Goal: Transaction & Acquisition: Purchase product/service

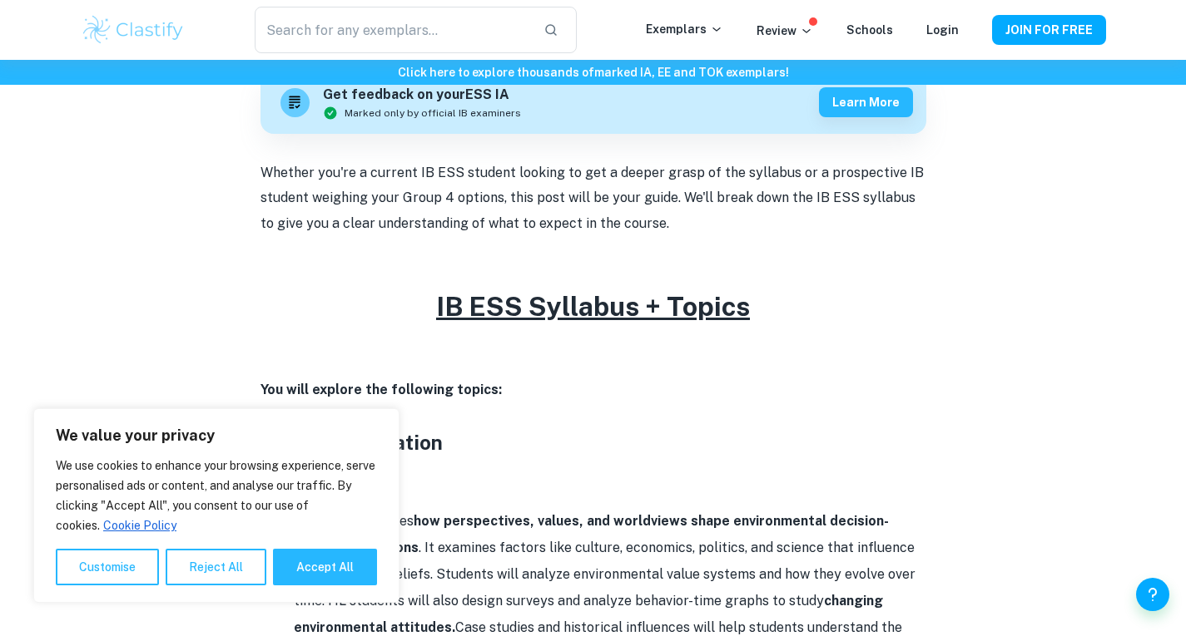
scroll to position [519, 0]
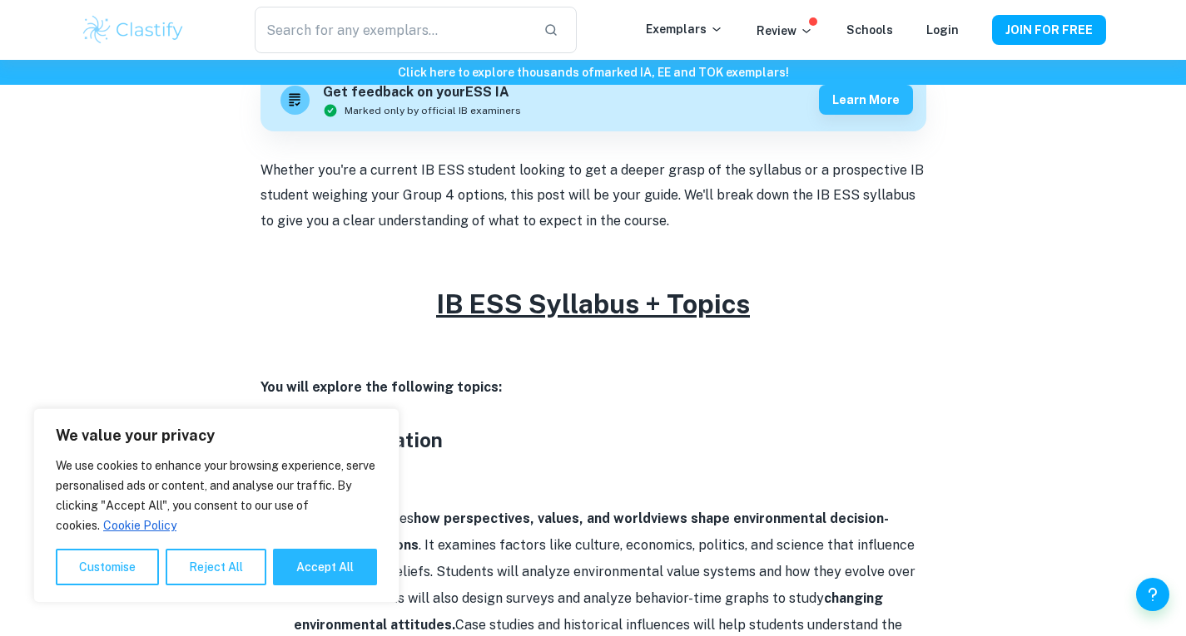
click at [641, 298] on u "IB ESS Syllabus + Topics" at bounding box center [593, 304] width 314 height 31
click at [662, 309] on u "IB ESS Syllabus + Topics" at bounding box center [593, 304] width 314 height 31
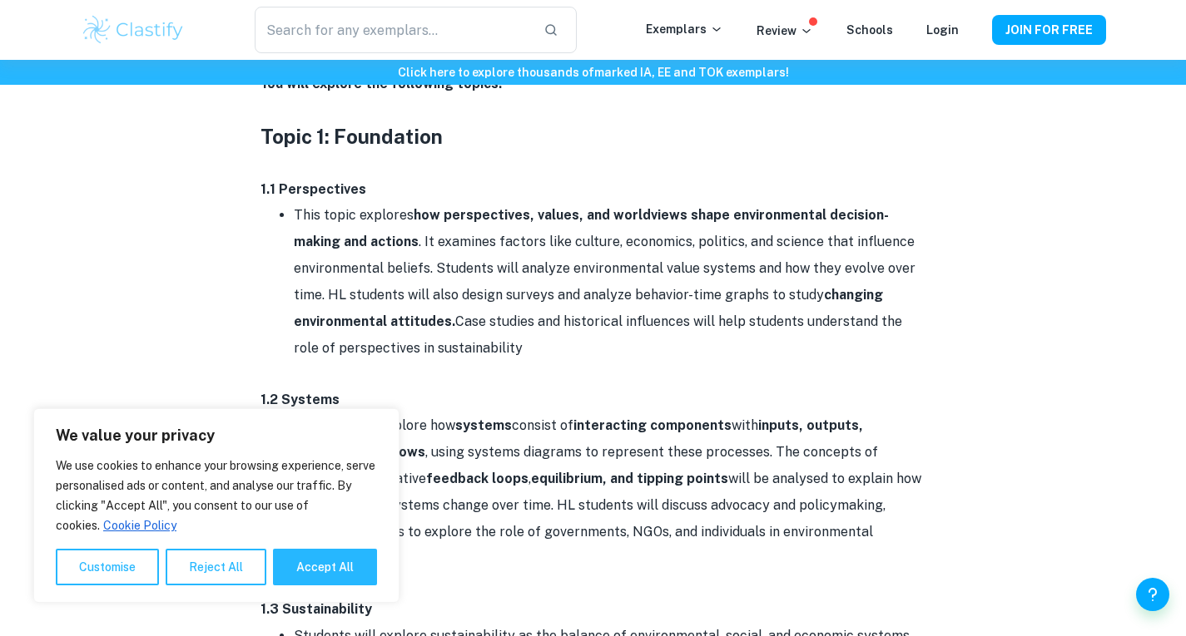
scroll to position [827, 0]
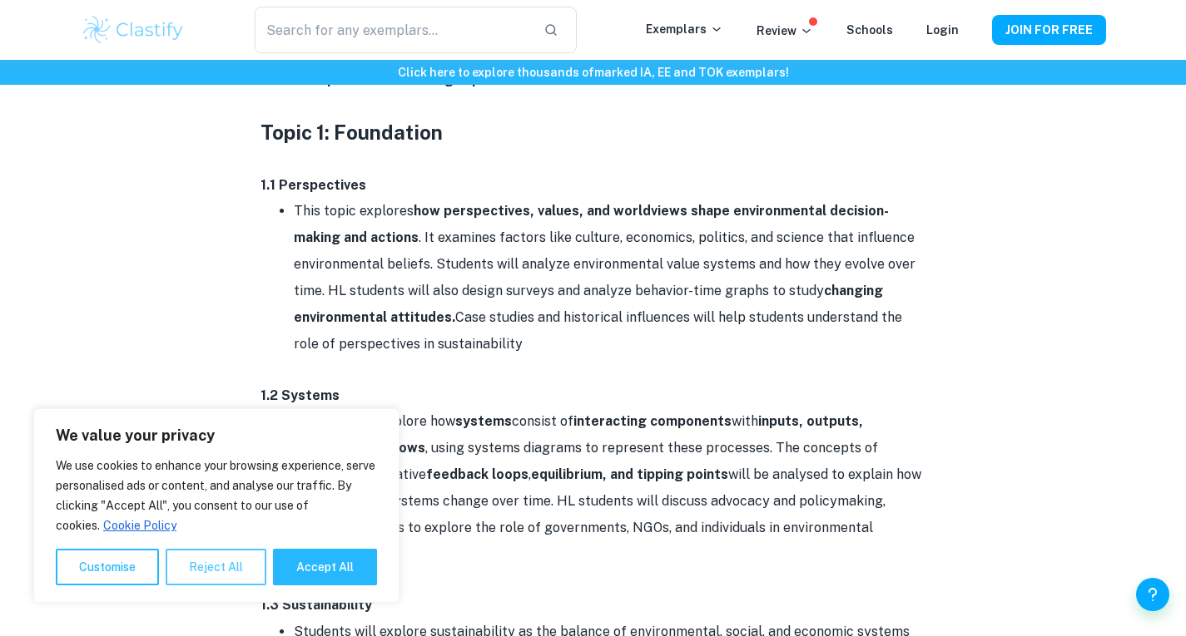
click at [198, 569] on button "Reject All" at bounding box center [216, 567] width 101 height 37
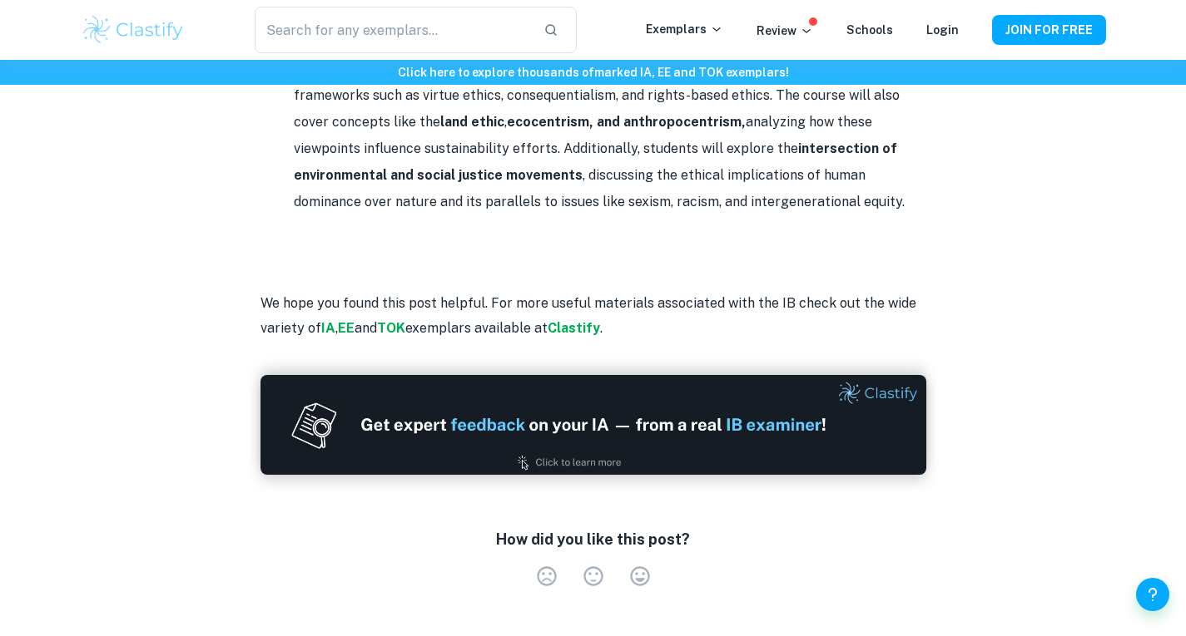
scroll to position [8158, 0]
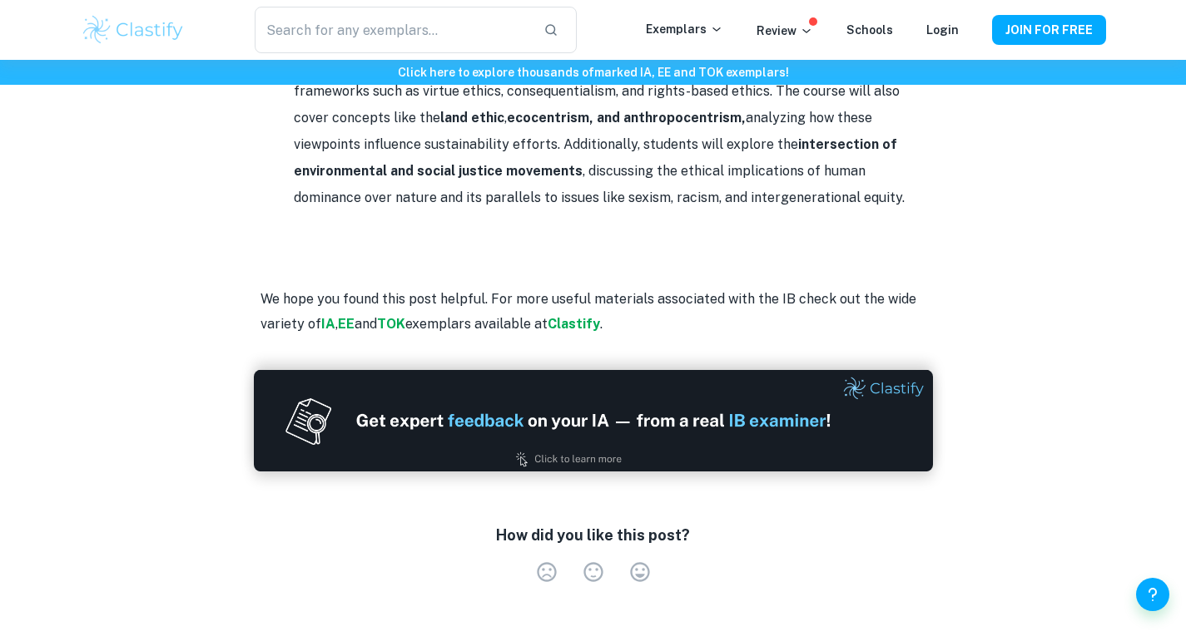
click at [836, 370] on img at bounding box center [593, 420] width 679 height 101
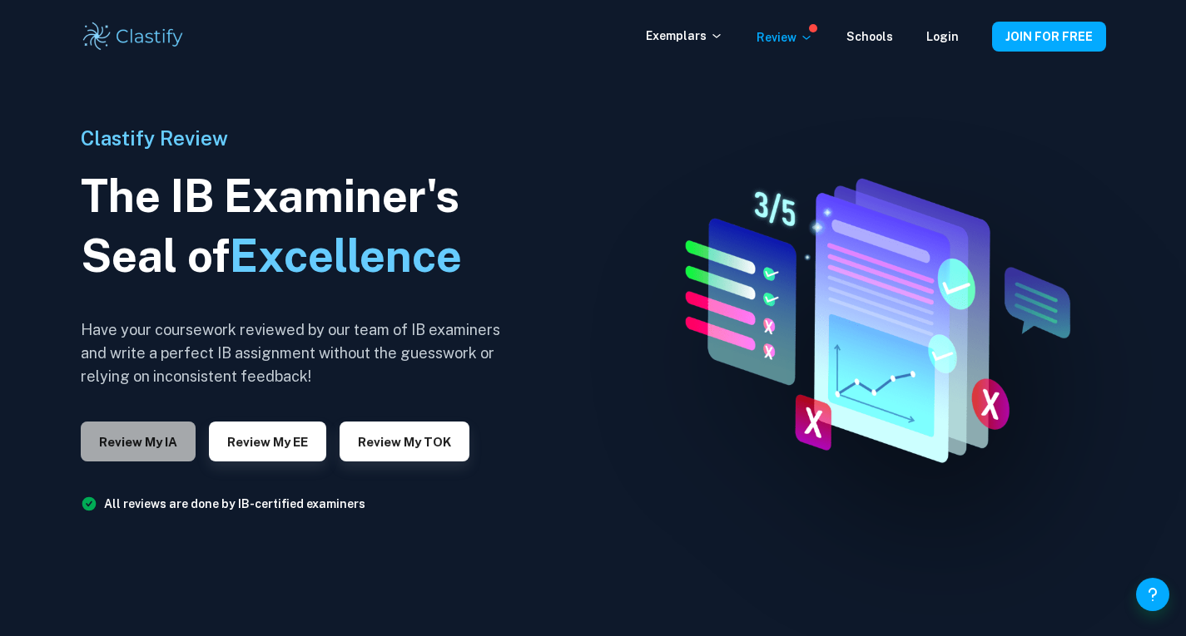
click at [150, 448] on button "Review my IA" at bounding box center [138, 442] width 115 height 40
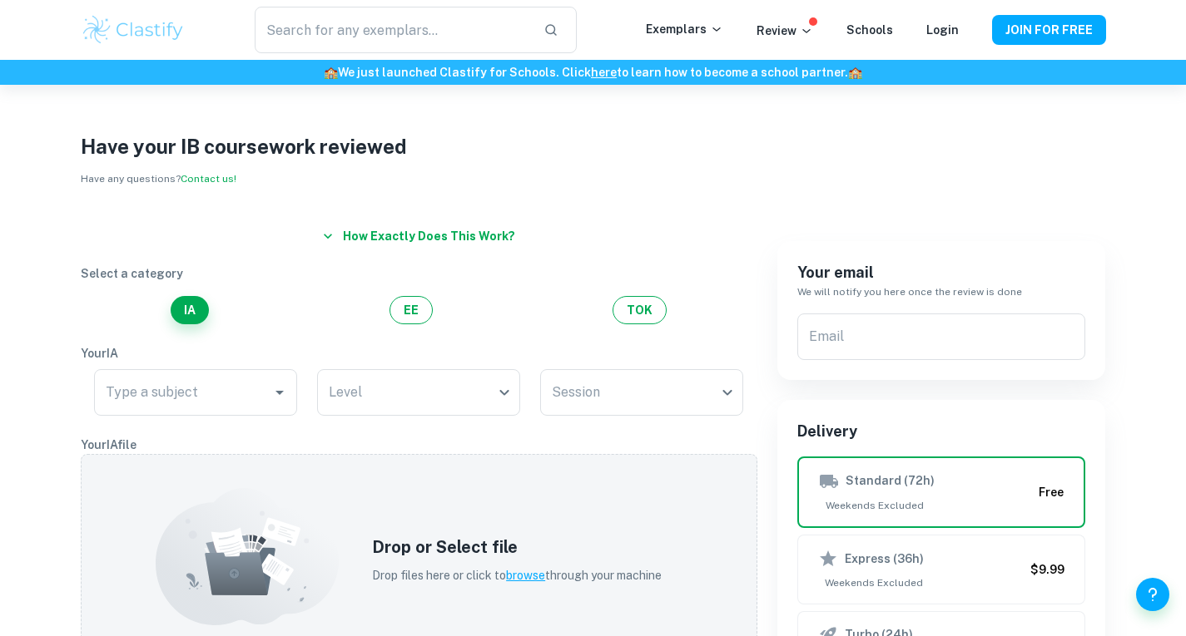
drag, startPoint x: 948, startPoint y: 0, endPoint x: 1118, endPoint y: 153, distance: 228.6
